Goal: Task Accomplishment & Management: Complete application form

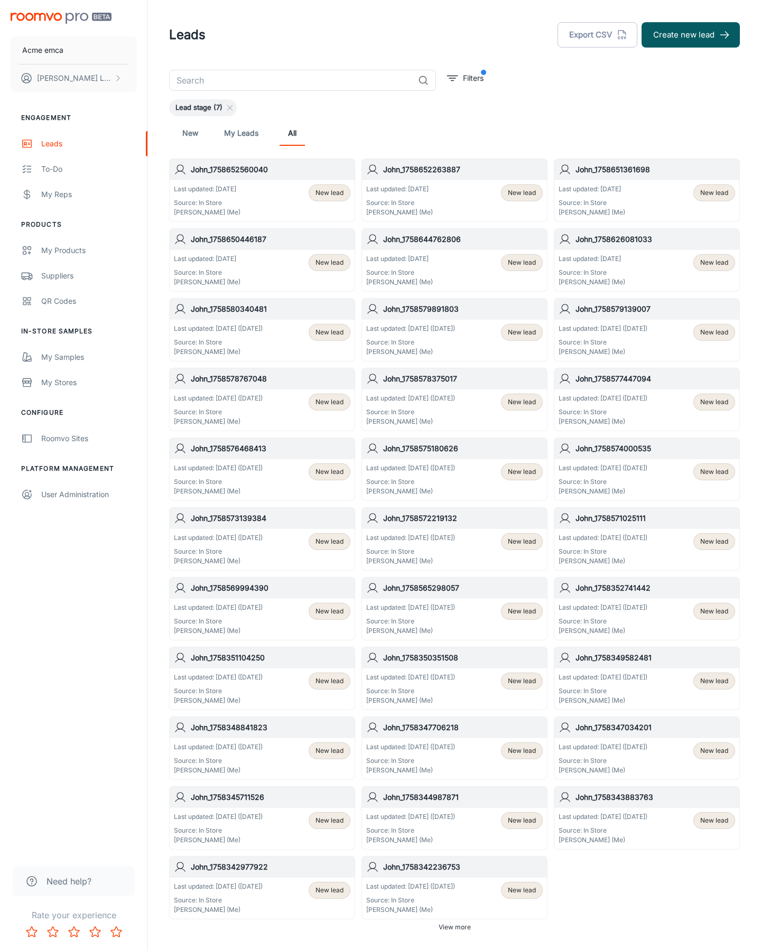
click at [691, 35] on button "Create new lead" at bounding box center [690, 34] width 98 height 25
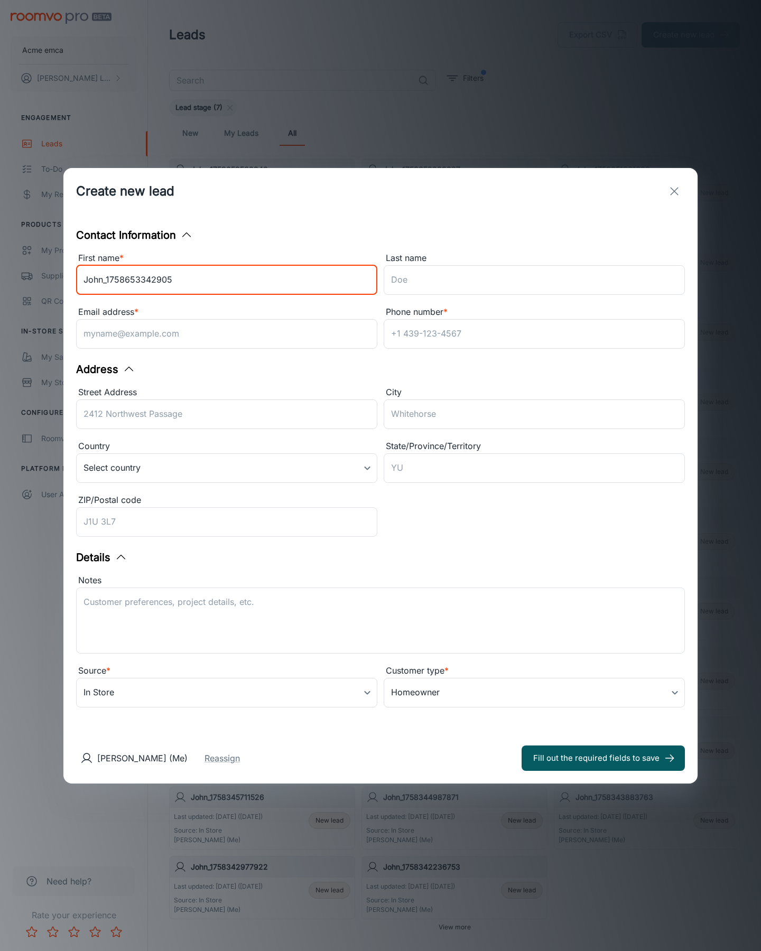
type input "John_1758653342905"
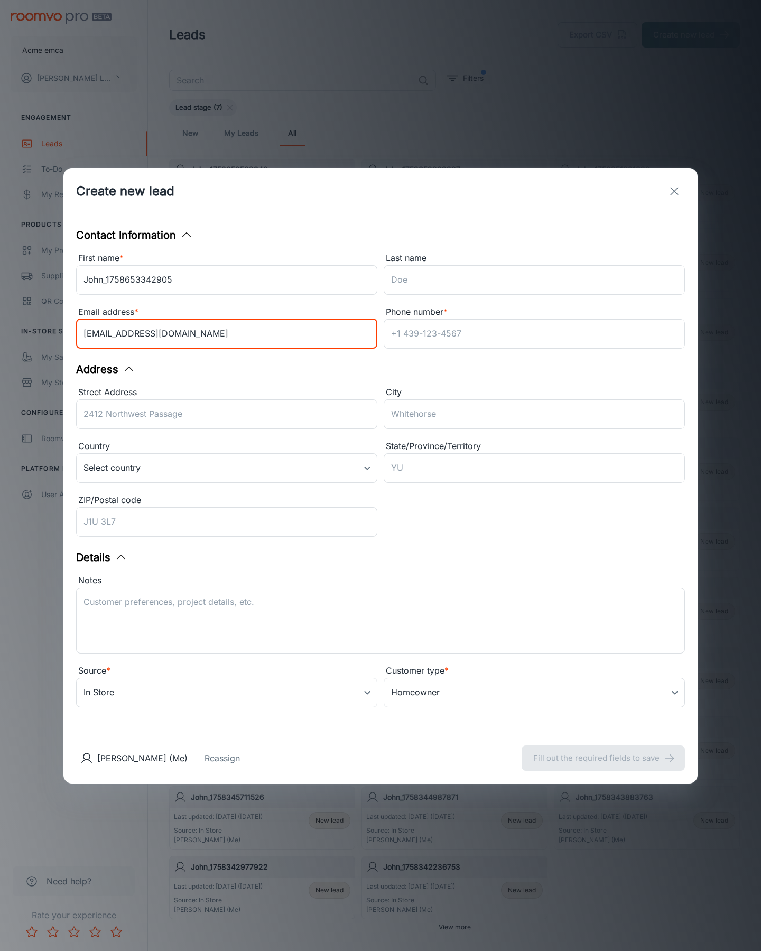
type input "[EMAIL_ADDRESS][DOMAIN_NAME]"
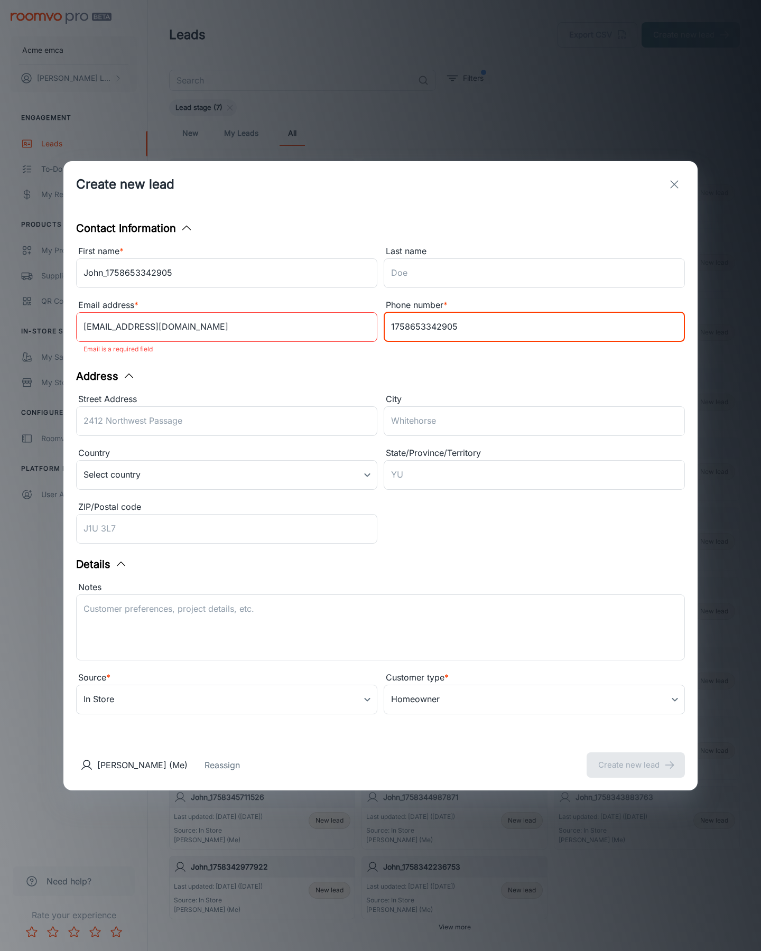
type input "1758653342905"
click at [636, 758] on button "Create new lead" at bounding box center [636, 764] width 98 height 25
